Goal: Transaction & Acquisition: Download file/media

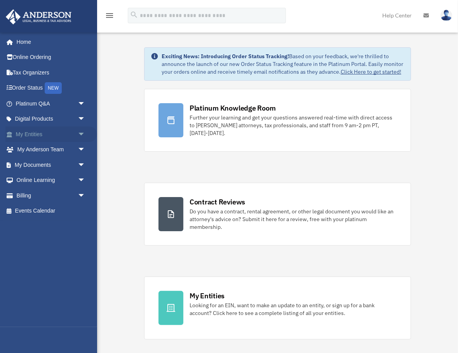
click at [78, 133] on span "arrow_drop_down" at bounding box center [86, 135] width 16 height 16
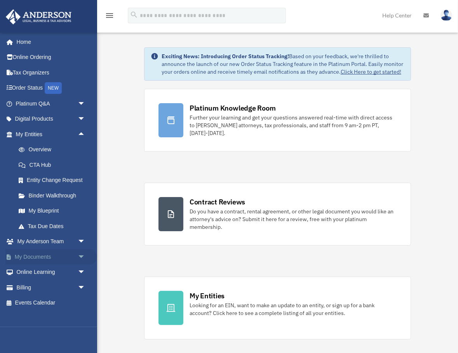
click at [80, 254] on span "arrow_drop_down" at bounding box center [86, 257] width 16 height 16
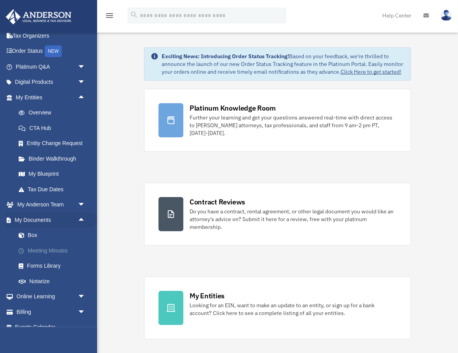
scroll to position [47, 0]
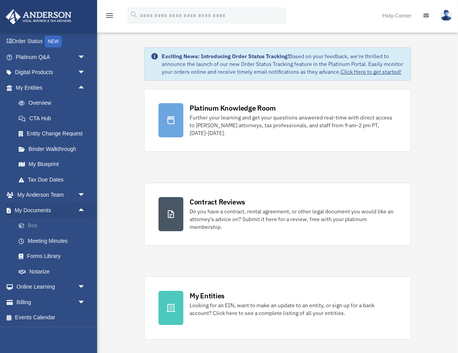
click at [29, 223] on link "Box" at bounding box center [54, 226] width 86 height 16
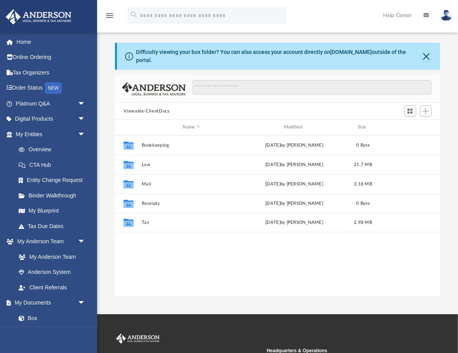
scroll to position [176, 324]
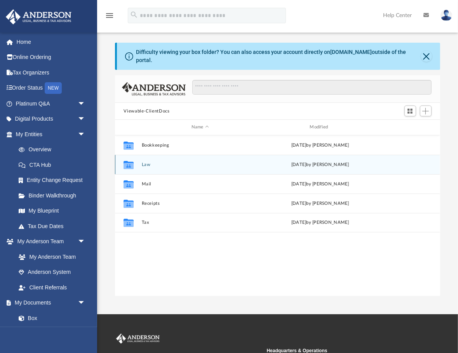
click at [193, 162] on button "Law" at bounding box center [200, 164] width 117 height 5
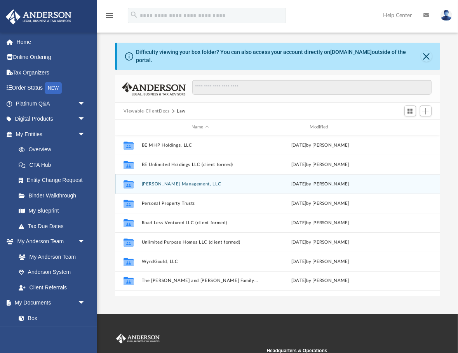
click at [184, 182] on button "[PERSON_NAME] Management, LLC" at bounding box center [200, 184] width 117 height 5
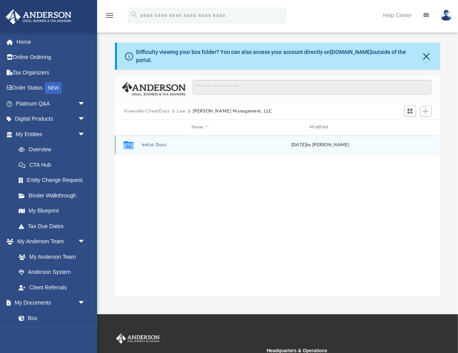
click at [171, 142] on button "Initial Docs" at bounding box center [200, 144] width 117 height 5
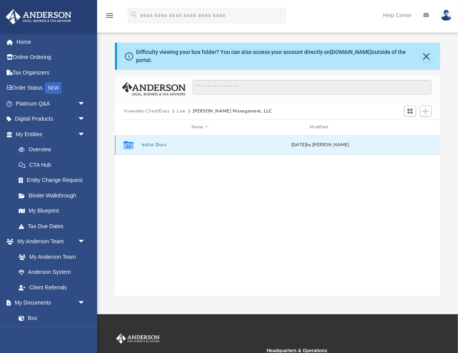
click at [171, 142] on button "Initial Docs" at bounding box center [200, 144] width 117 height 5
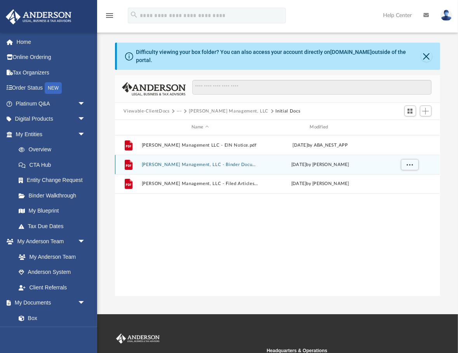
drag, startPoint x: 399, startPoint y: 160, endPoint x: 404, endPoint y: 160, distance: 4.7
click at [400, 160] on div "grid" at bounding box center [409, 164] width 54 height 15
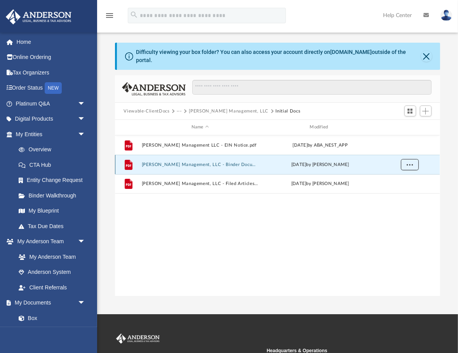
click at [407, 162] on span "More options" at bounding box center [409, 164] width 6 height 4
click at [401, 187] on li "Download" at bounding box center [402, 187] width 23 height 8
